Goal: Transaction & Acquisition: Purchase product/service

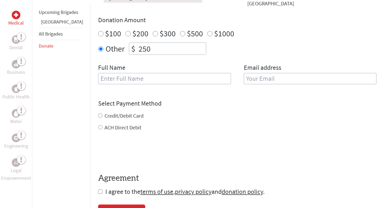
scroll to position [173, 0]
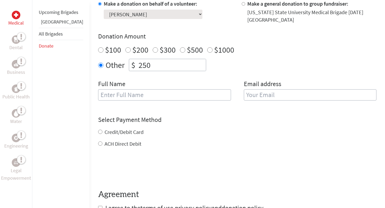
click at [106, 99] on input "text" at bounding box center [164, 94] width 133 height 11
type input "[PERSON_NAME]"
type input "[EMAIL_ADDRESS][PERSON_NAME][PERSON_NAME][DOMAIN_NAME]"
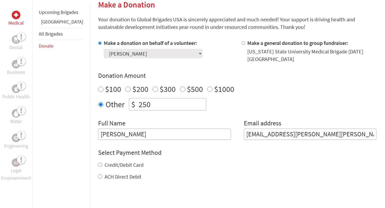
scroll to position [156, 0]
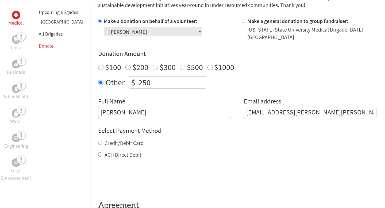
click at [105, 142] on label "Credit/Debit Card" at bounding box center [124, 143] width 39 height 7
click at [98, 142] on input "Credit/Debit Card" at bounding box center [100, 143] width 4 height 4
radio input "true"
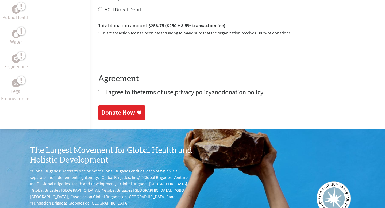
scroll to position [307, 0]
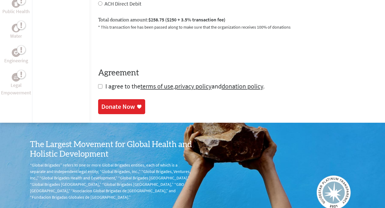
click at [98, 85] on input "checkbox" at bounding box center [100, 86] width 4 height 4
checkbox input "true"
click at [101, 106] on div "Donate Now" at bounding box center [118, 107] width 34 height 9
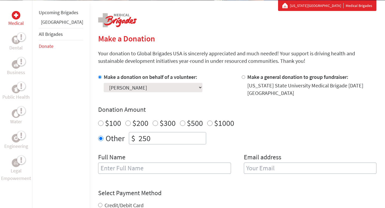
scroll to position [32, 0]
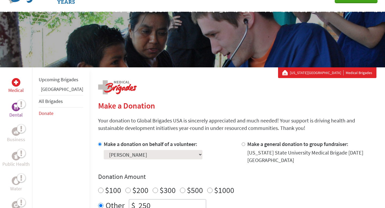
click at [17, 107] on icon at bounding box center [17, 105] width 0 height 10
